Goal: Entertainment & Leisure: Consume media (video, audio)

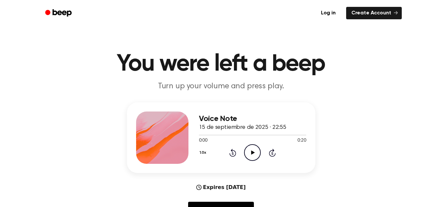
click at [252, 155] on icon "Play Audio" at bounding box center [252, 152] width 17 height 17
click at [253, 151] on icon "Play Audio" at bounding box center [252, 152] width 17 height 17
click at [248, 153] on icon "Play Audio" at bounding box center [252, 152] width 17 height 17
